Goal: Task Accomplishment & Management: Use online tool/utility

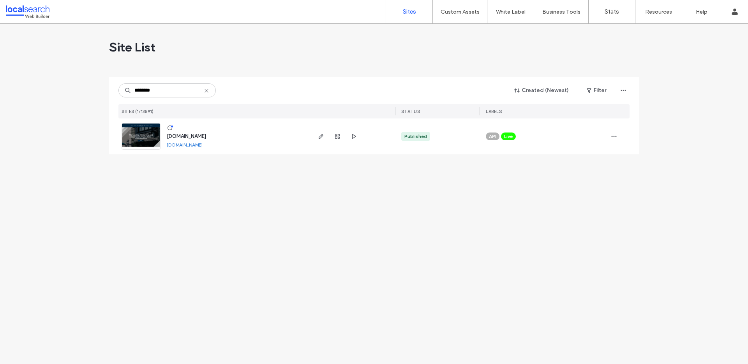
type input "********"
click at [157, 142] on img at bounding box center [141, 149] width 38 height 53
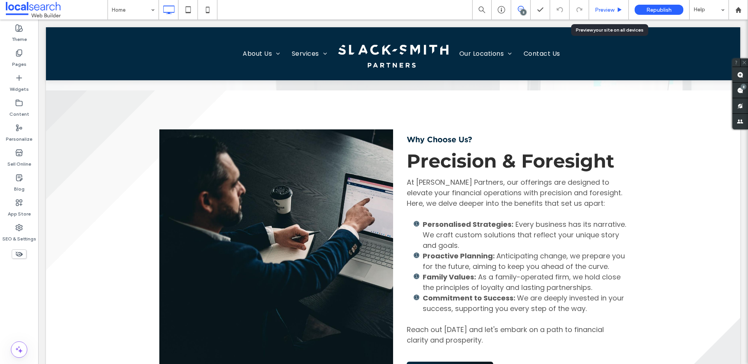
click at [599, 9] on span "Preview" at bounding box center [604, 10] width 19 height 7
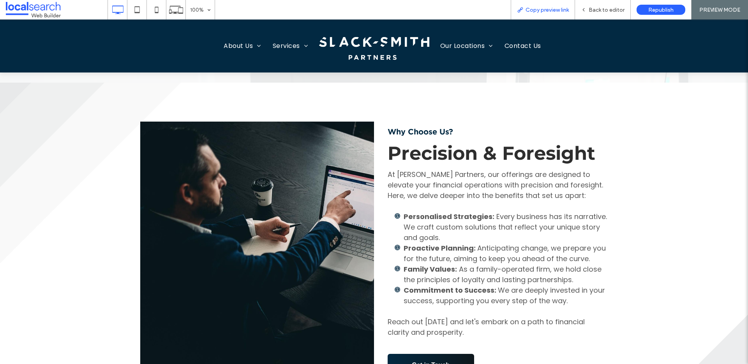
click at [546, 8] on span "Copy preview link" at bounding box center [546, 10] width 43 height 7
